Goal: Task Accomplishment & Management: Manage account settings

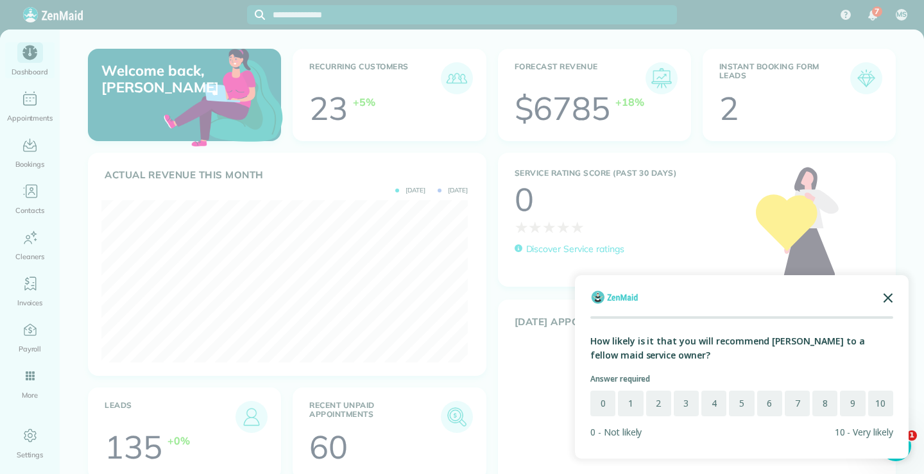
click at [891, 296] on polygon "Close the survey" at bounding box center [889, 298] width 10 height 10
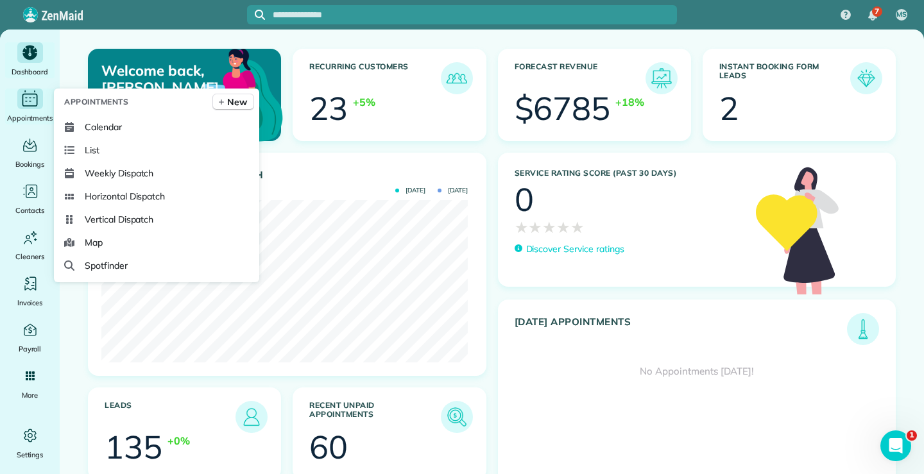
click at [27, 101] on icon "Main" at bounding box center [26, 101] width 3 height 1
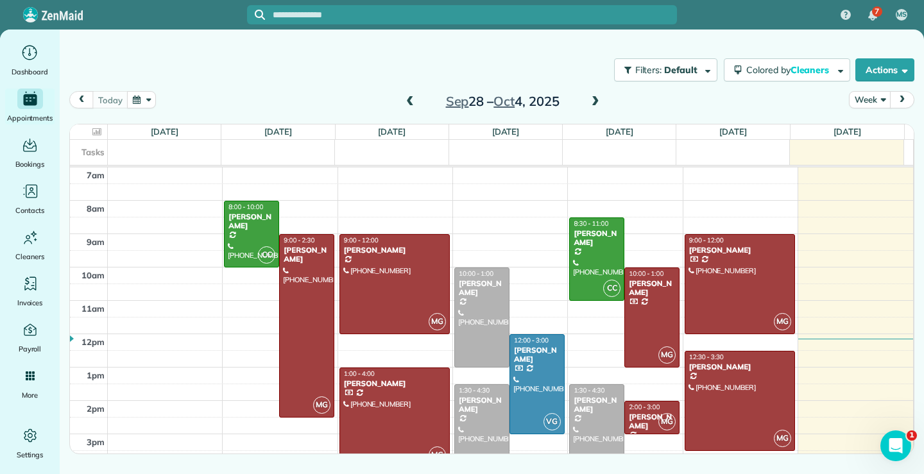
click at [596, 100] on span at bounding box center [596, 102] width 14 height 12
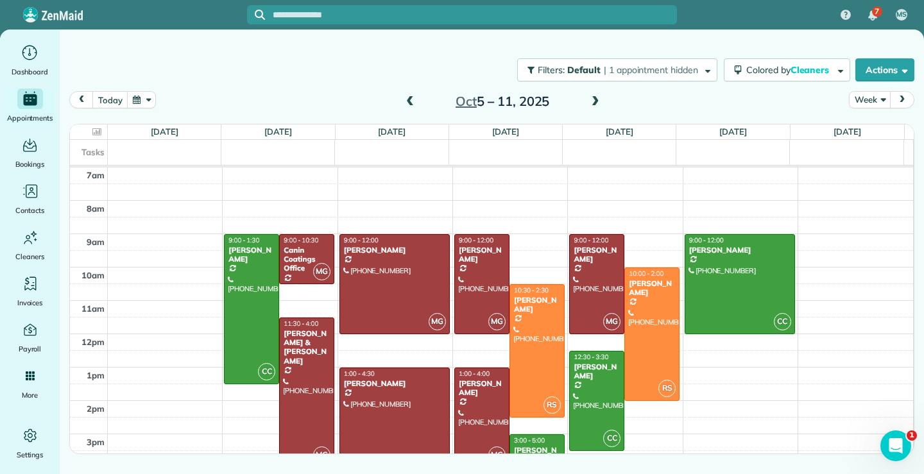
click at [412, 105] on span at bounding box center [410, 102] width 14 height 12
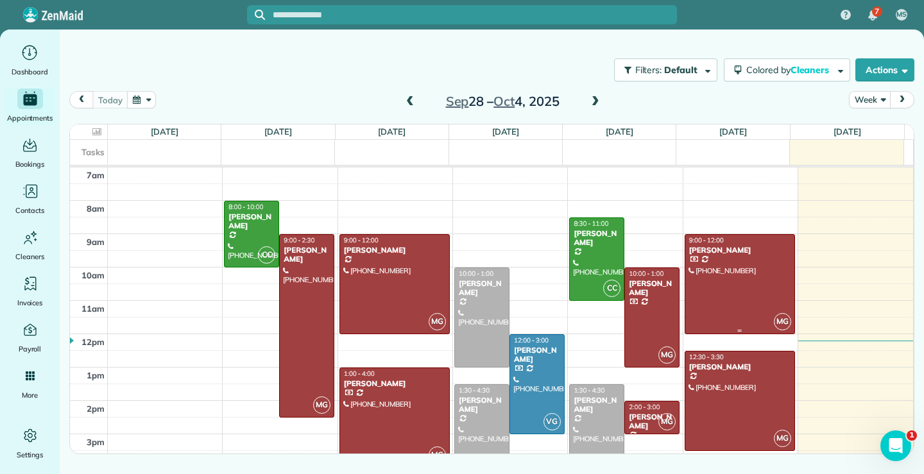
click at [752, 285] on div at bounding box center [740, 284] width 109 height 99
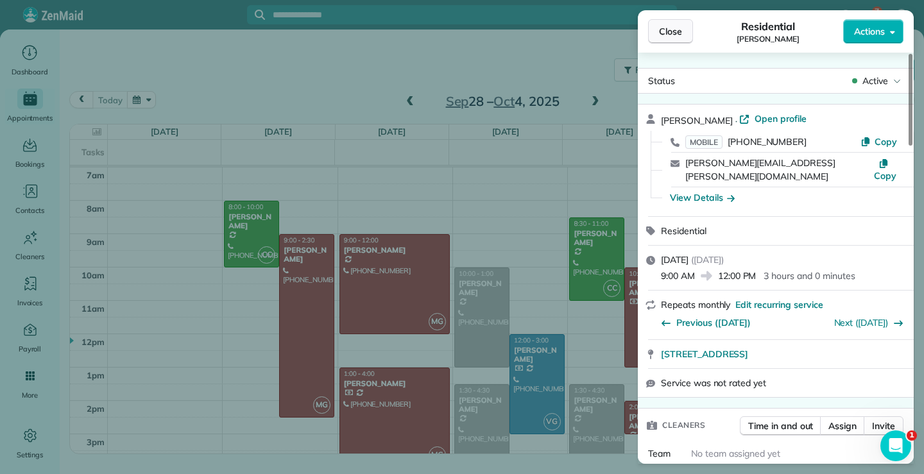
click at [670, 30] on span "Close" at bounding box center [670, 31] width 23 height 13
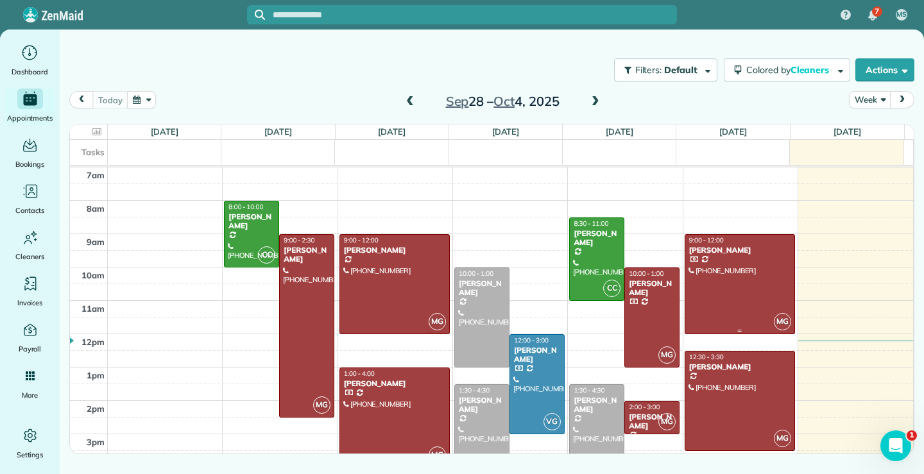
click at [728, 275] on div at bounding box center [740, 284] width 109 height 99
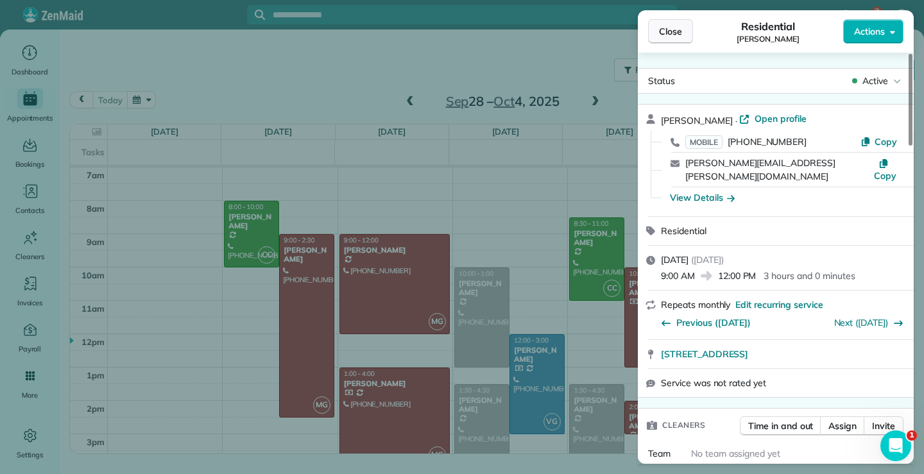
click at [668, 27] on span "Close" at bounding box center [670, 31] width 23 height 13
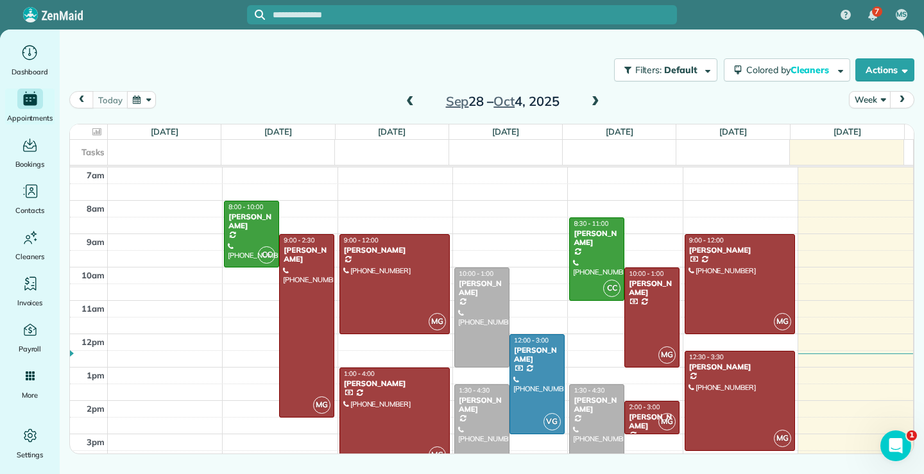
click at [597, 101] on span at bounding box center [596, 102] width 14 height 12
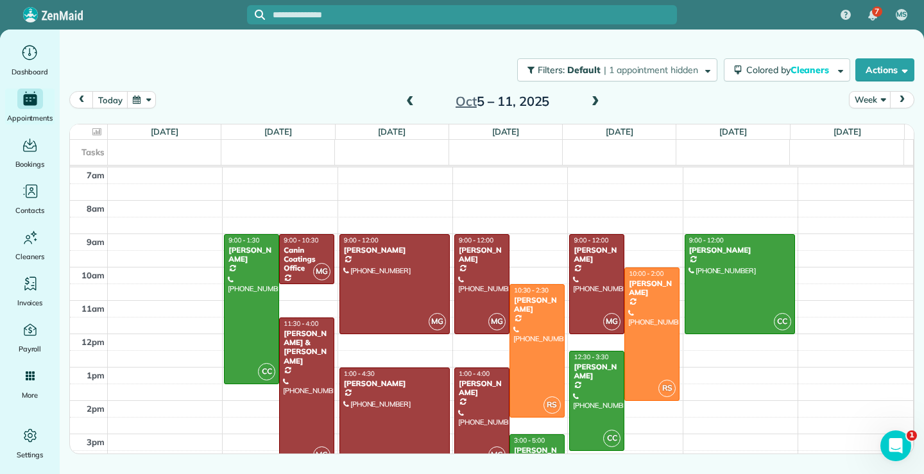
click at [410, 101] on span at bounding box center [410, 102] width 14 height 12
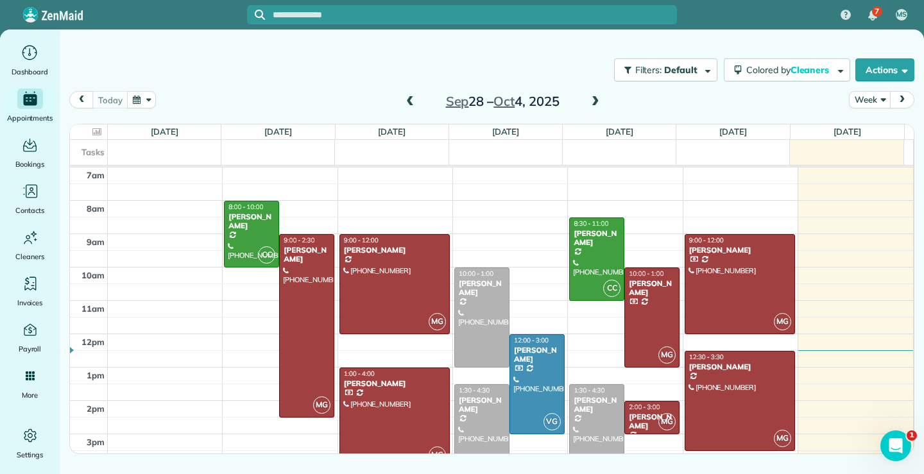
click at [596, 103] on span at bounding box center [596, 102] width 14 height 12
